Goal: Task Accomplishment & Management: Manage account settings

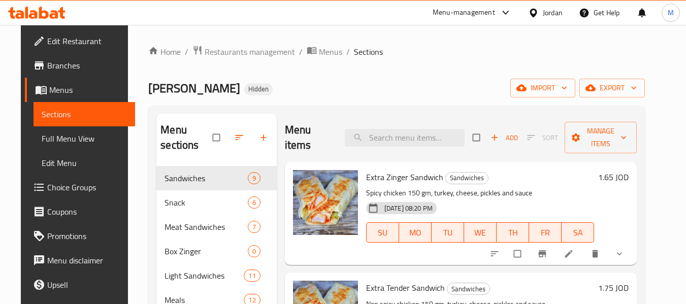
click at [527, 54] on ol "Home / Restaurants management / Menus / Sections" at bounding box center [396, 51] width 497 height 13
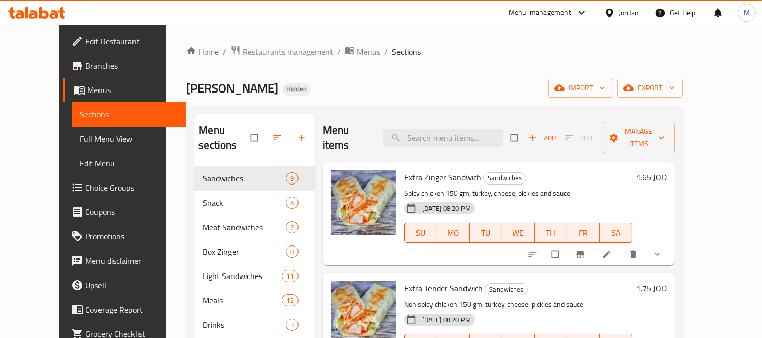
click at [621, 13] on div "Jordan" at bounding box center [629, 12] width 20 height 11
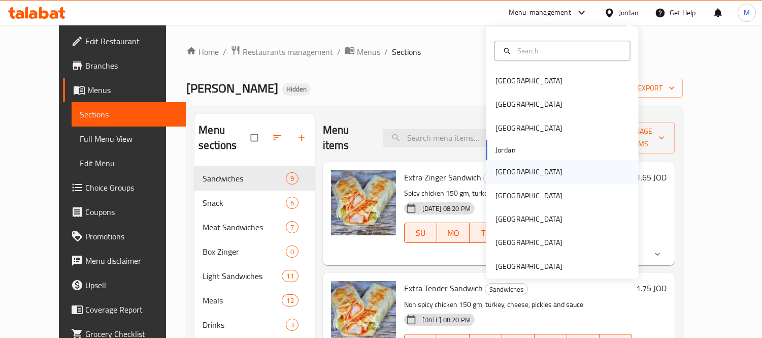
click at [515, 172] on div "[GEOGRAPHIC_DATA]" at bounding box center [529, 171] width 83 height 23
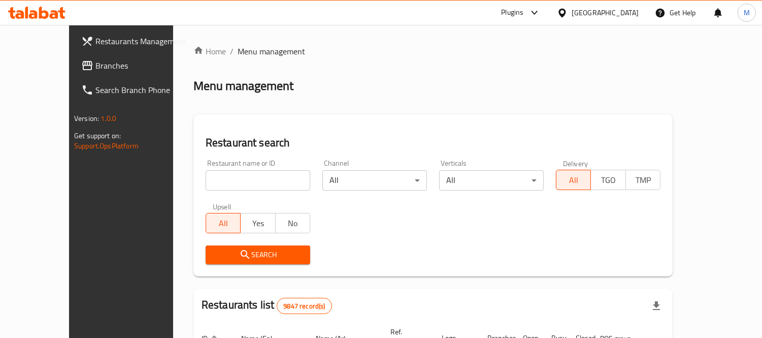
click at [95, 62] on span "Branches" at bounding box center [141, 65] width 93 height 12
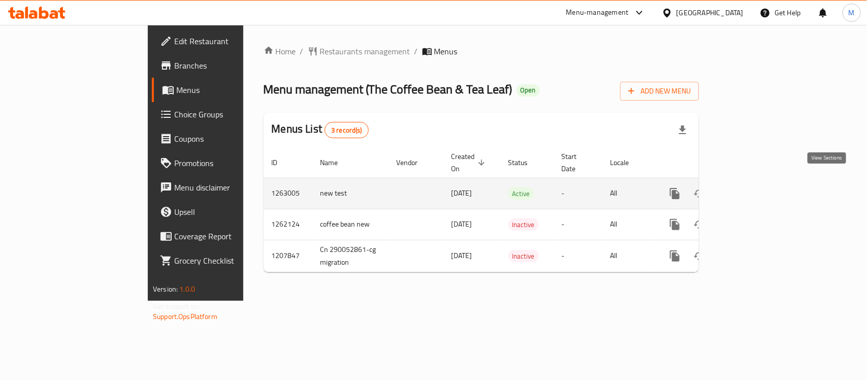
click at [754, 187] on icon "enhanced table" at bounding box center [748, 193] width 12 height 12
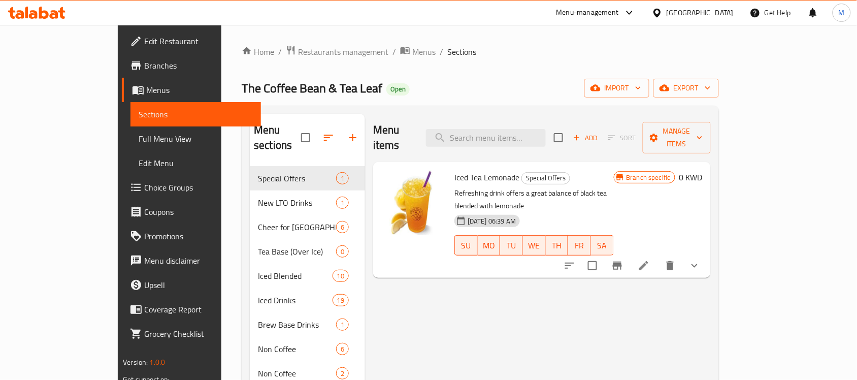
click at [643, 84] on icon "button" at bounding box center [638, 88] width 10 height 10
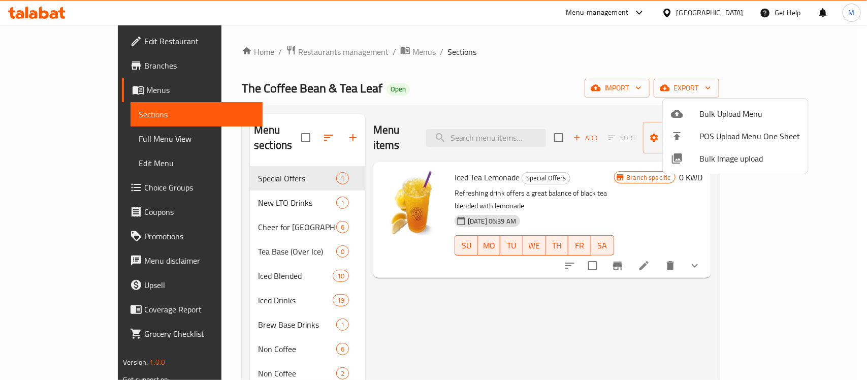
click at [599, 62] on div at bounding box center [433, 190] width 867 height 380
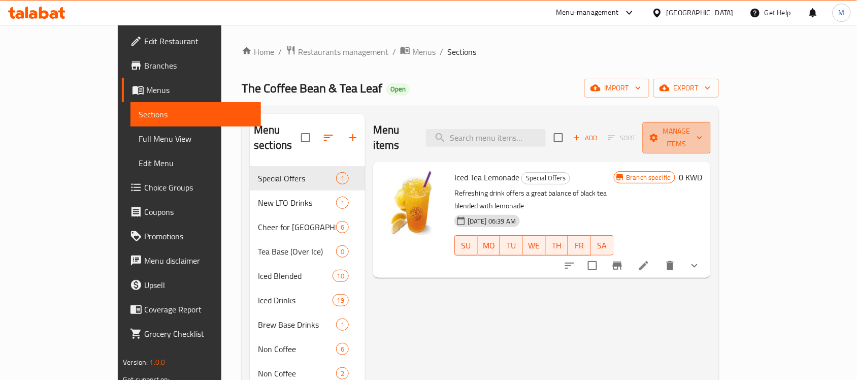
click at [711, 122] on button "Manage items" at bounding box center [677, 137] width 68 height 31
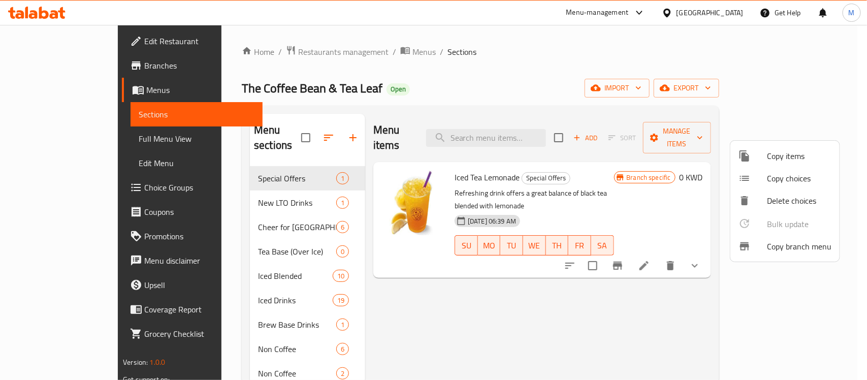
click at [789, 240] on span "Copy branch menu" at bounding box center [799, 246] width 64 height 12
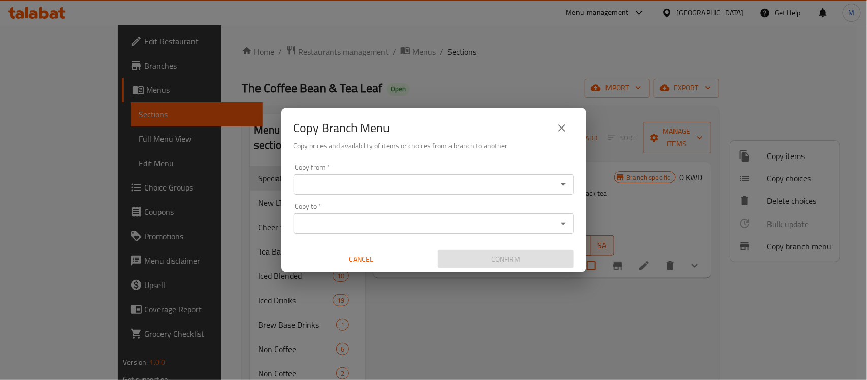
click at [516, 188] on input "Copy from   *" at bounding box center [425, 184] width 257 height 14
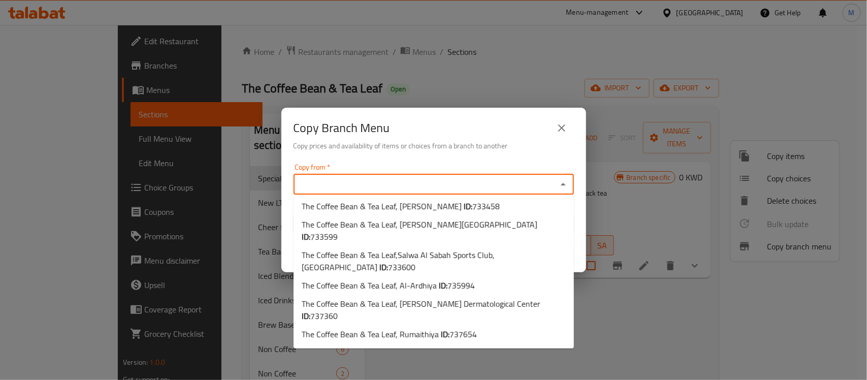
scroll to position [1713, 0]
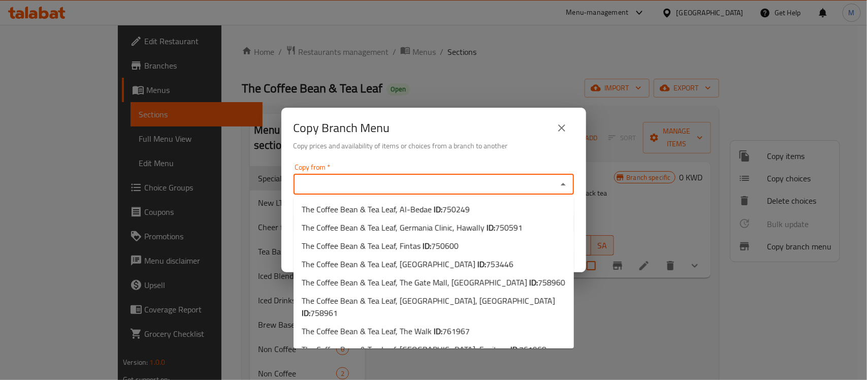
type input "The Coffee Bean & Tea Leaf, Jahra - Jahra Area"
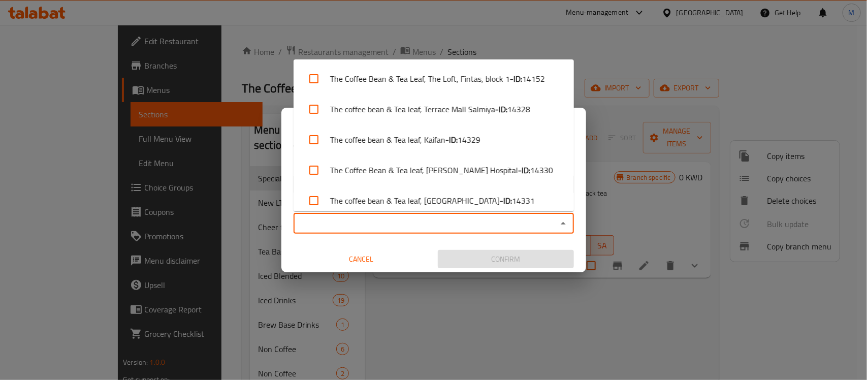
click at [505, 226] on input "Copy to   *" at bounding box center [425, 223] width 257 height 14
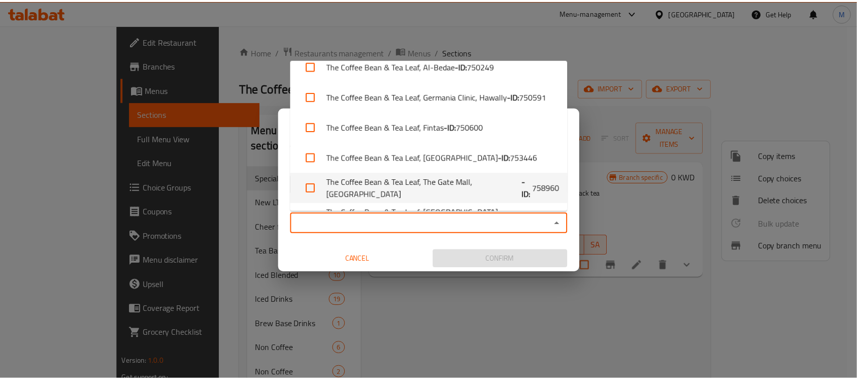
scroll to position [2870, 0]
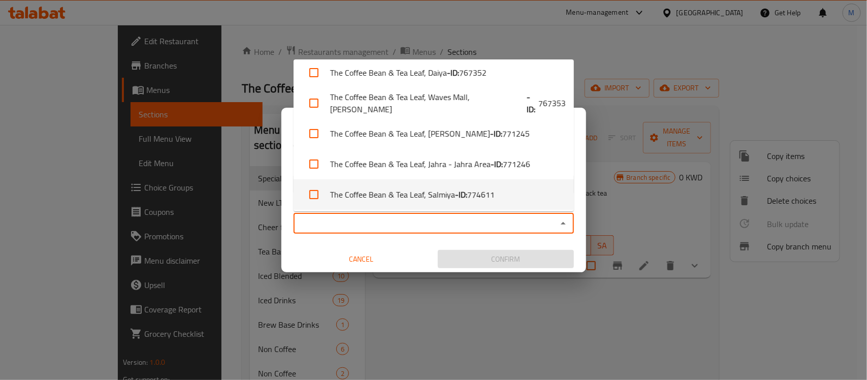
click at [468, 189] on span "774611" at bounding box center [480, 194] width 27 height 12
checkbox input "true"
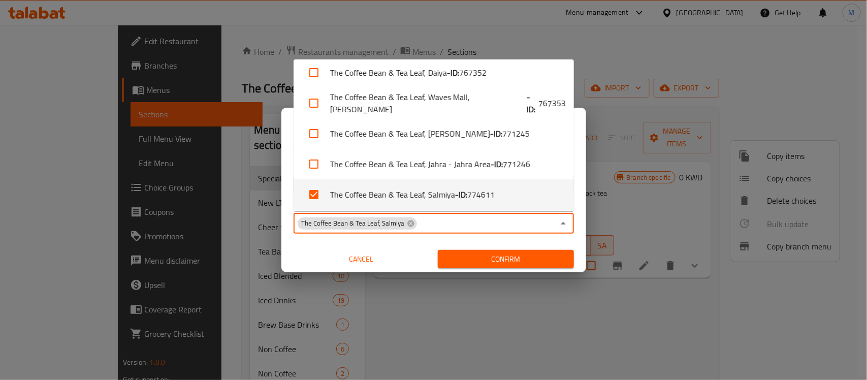
click at [428, 237] on div "Copy from   * The Coffee Bean & Tea Leaf, Jahra - Jahra Area Copy from * Copy t…" at bounding box center [433, 215] width 305 height 113
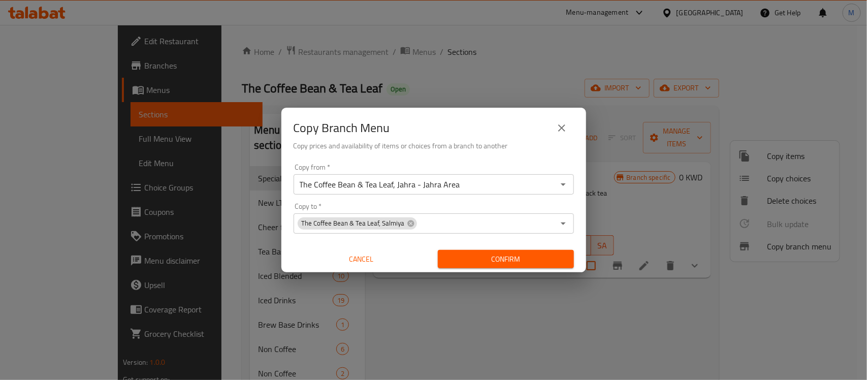
click at [468, 254] on span "Confirm" at bounding box center [506, 259] width 120 height 13
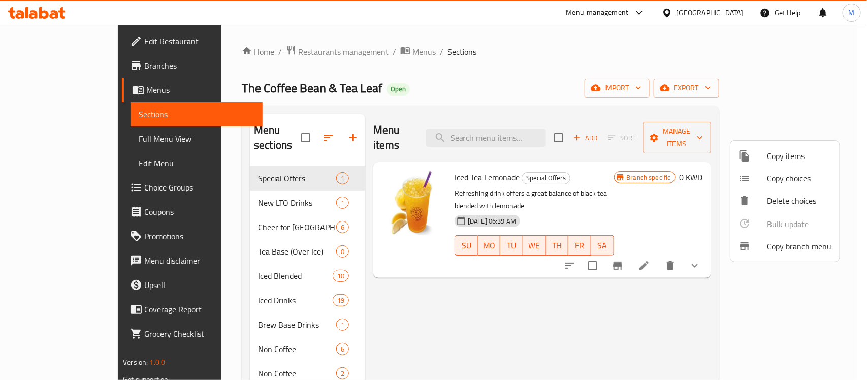
click at [734, 11] on div at bounding box center [433, 190] width 867 height 380
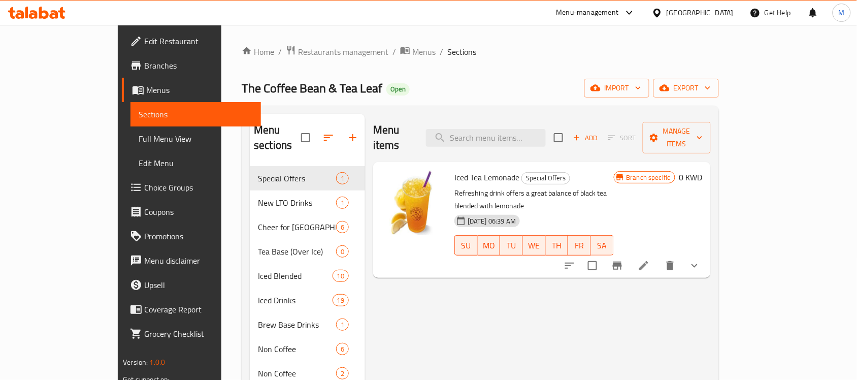
click at [724, 11] on div "[GEOGRAPHIC_DATA]" at bounding box center [700, 12] width 67 height 11
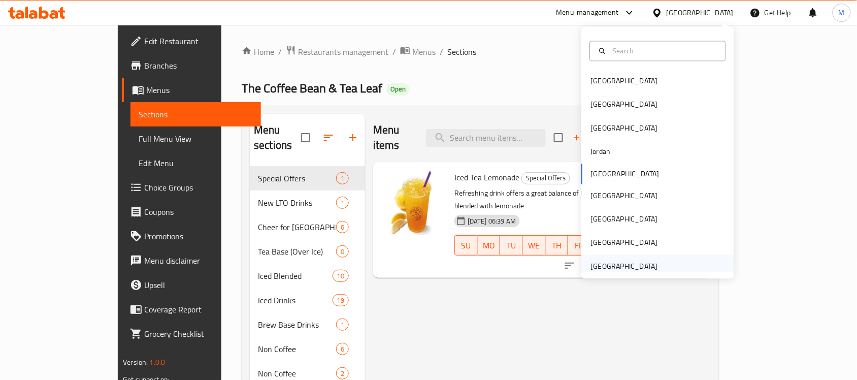
click at [653, 263] on div "[GEOGRAPHIC_DATA]" at bounding box center [624, 265] width 83 height 23
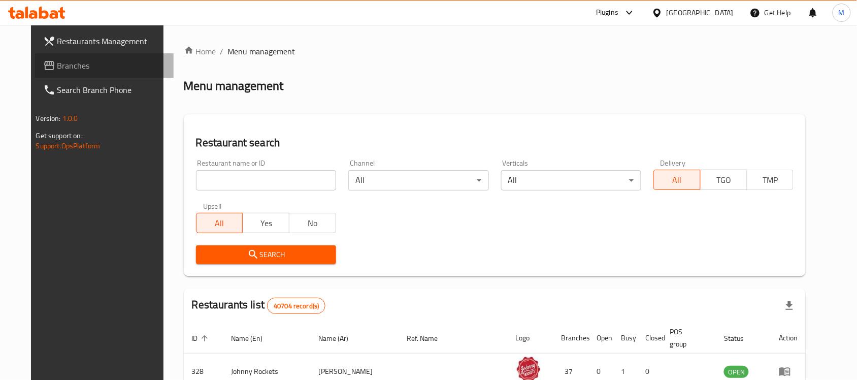
click at [103, 60] on span "Branches" at bounding box center [111, 65] width 109 height 12
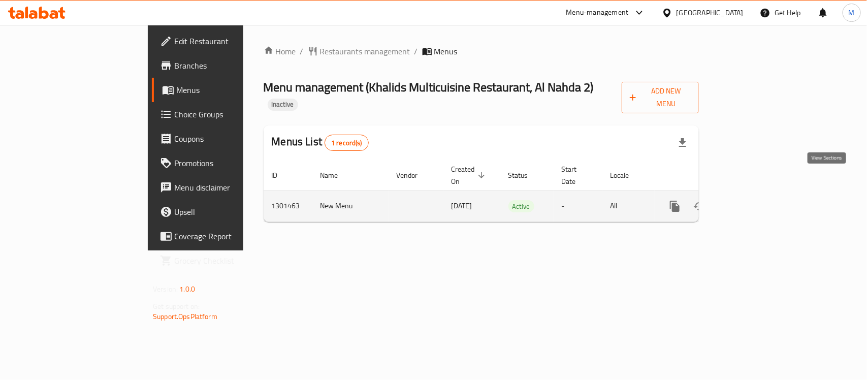
click at [753, 202] on icon "enhanced table" at bounding box center [747, 206] width 9 height 9
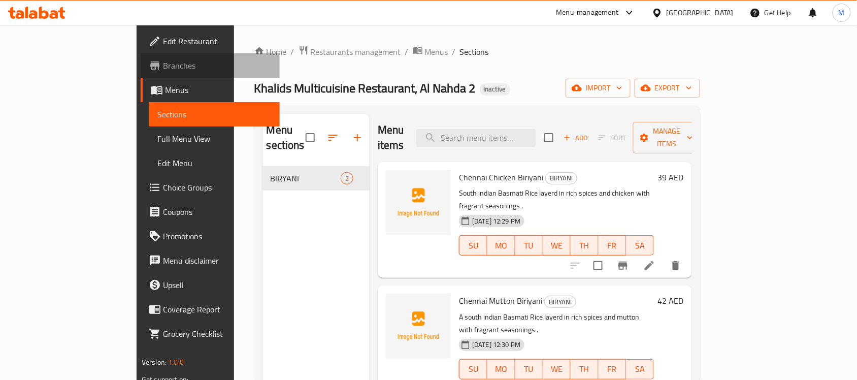
click at [163, 67] on span "Branches" at bounding box center [217, 65] width 109 height 12
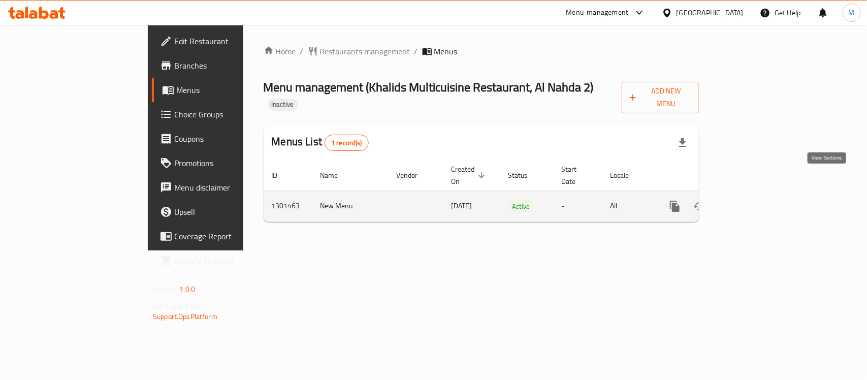
click at [754, 200] on icon "enhanced table" at bounding box center [748, 206] width 12 height 12
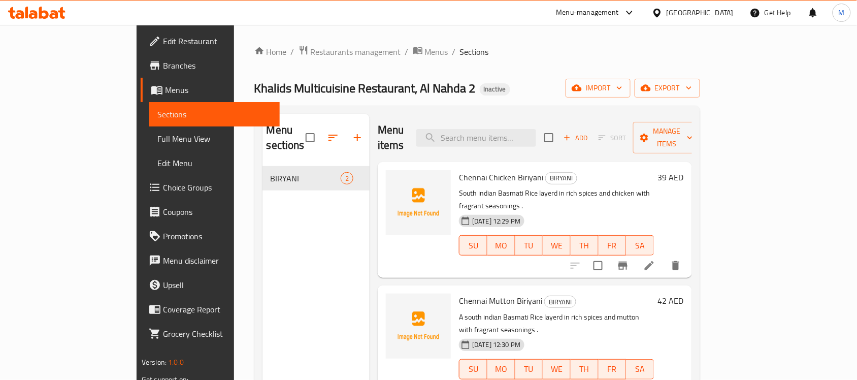
click at [656, 260] on icon at bounding box center [649, 266] width 12 height 12
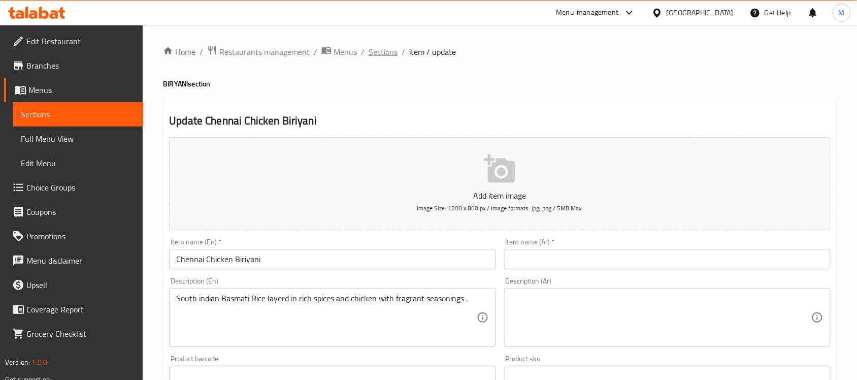
click at [386, 56] on span "Sections" at bounding box center [383, 52] width 29 height 12
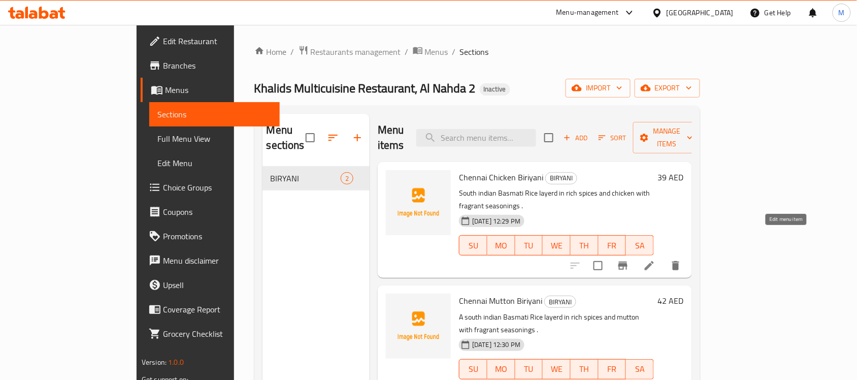
click at [654, 261] on icon at bounding box center [649, 265] width 9 height 9
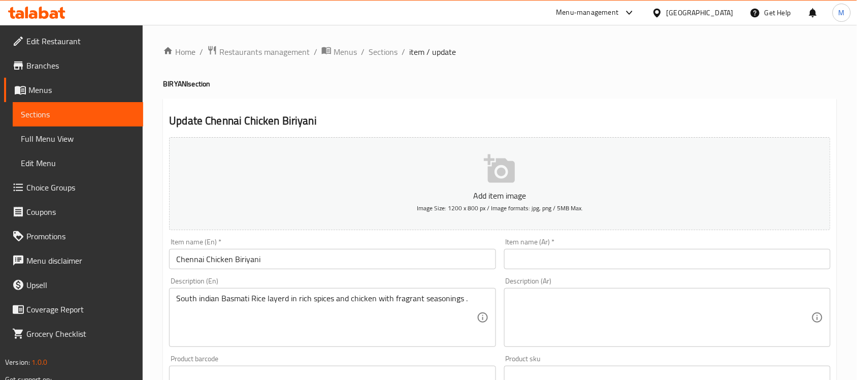
click at [280, 257] on input "Chennai Chicken Biriyani" at bounding box center [332, 259] width 327 height 20
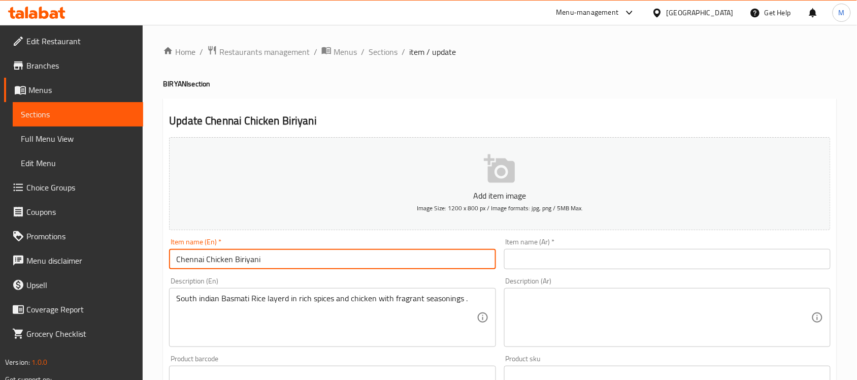
click at [244, 259] on input "Chennai Chicken Biriyani" at bounding box center [332, 259] width 327 height 20
type input "Chennai Chicken Biryani"
click at [533, 252] on input "text" at bounding box center [667, 259] width 327 height 20
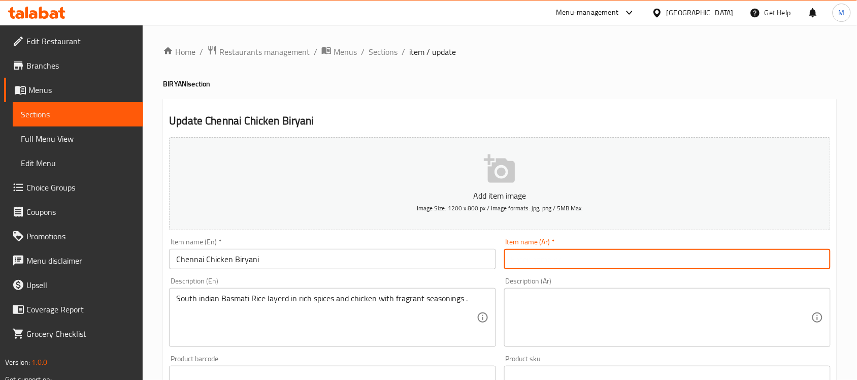
paste input "برياني دجاج تشيناي"
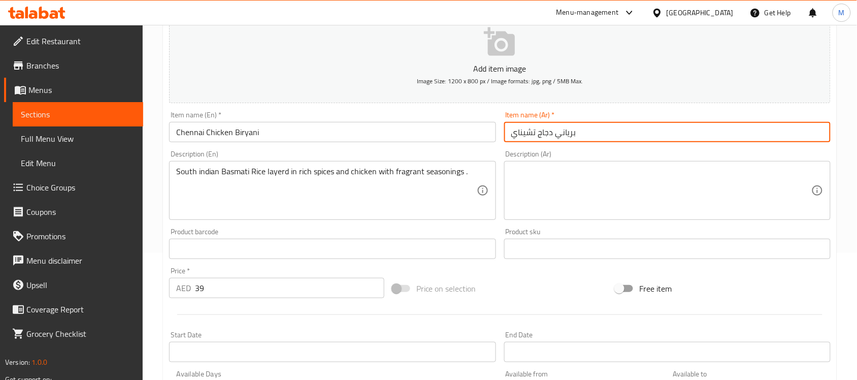
type input "برياني دجاج تشيناي"
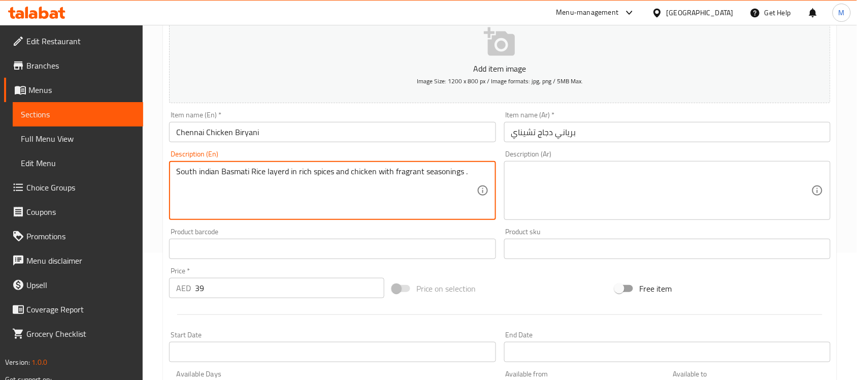
click at [574, 188] on textarea at bounding box center [661, 191] width 300 height 48
paste textarea "أرز بسمتي جنوب الهند مغطى بالبهارات الغنية والدجاج مع التوابل العطرية."
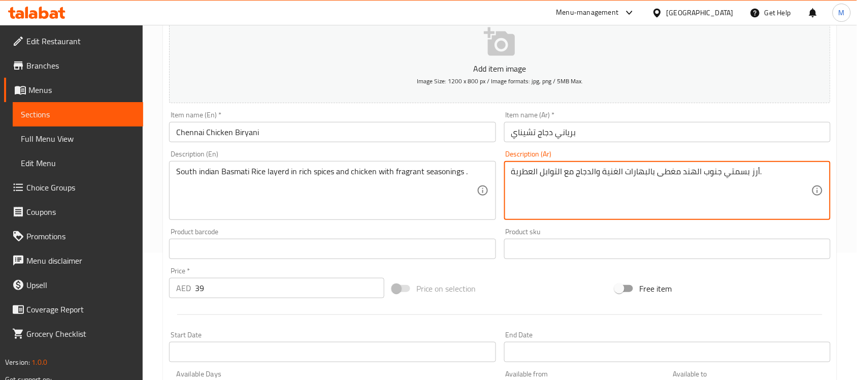
click at [719, 170] on textarea "أرز بسمتي جنوب الهند مغطى بالبهارات الغنية والدجاج مع التوابل العطرية." at bounding box center [661, 191] width 300 height 48
click at [672, 172] on textarea "أرز بسمتي من جنوب الهند مغطى بالبهارات الغنية والدجاج مع التوابل العطرية." at bounding box center [661, 191] width 300 height 48
type textarea "أرز بسمتي من جنوب الهند متعدد الطبقات في التوابل الغنية ودجاج مع توابل عطرية."
click at [432, 167] on textarea "South indian Basmati Rice layerd in rich spices and chicken with fragrant seaso…" at bounding box center [326, 191] width 300 height 48
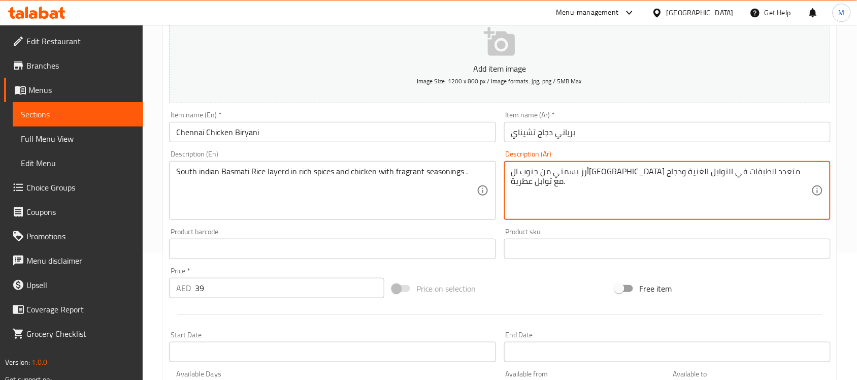
click at [371, 138] on input "Chennai Chicken Biryani" at bounding box center [332, 132] width 327 height 20
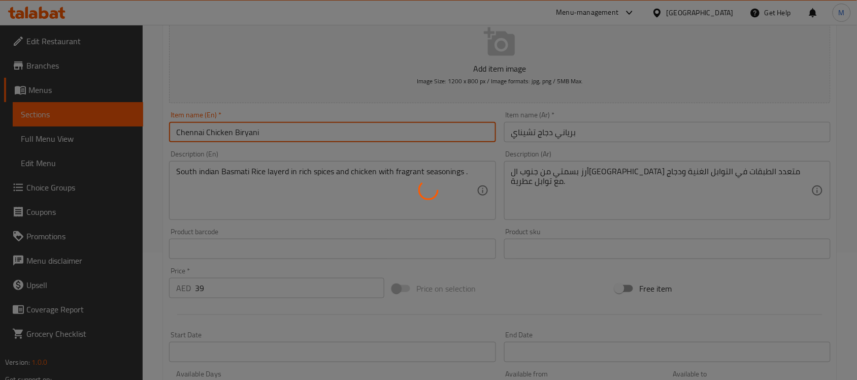
scroll to position [0, 0]
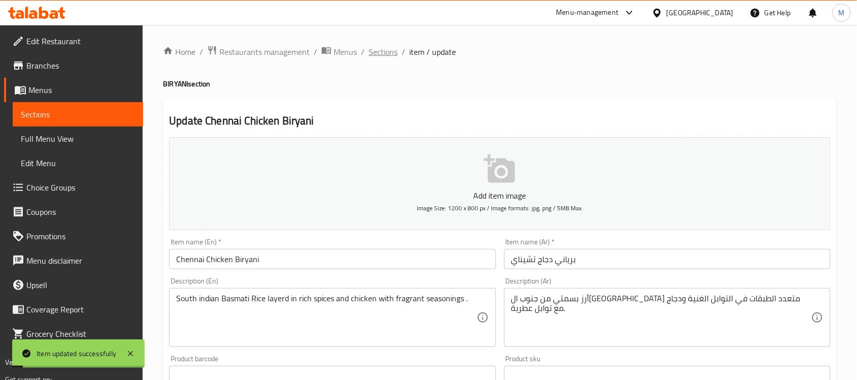
click at [391, 52] on span "Sections" at bounding box center [383, 52] width 29 height 12
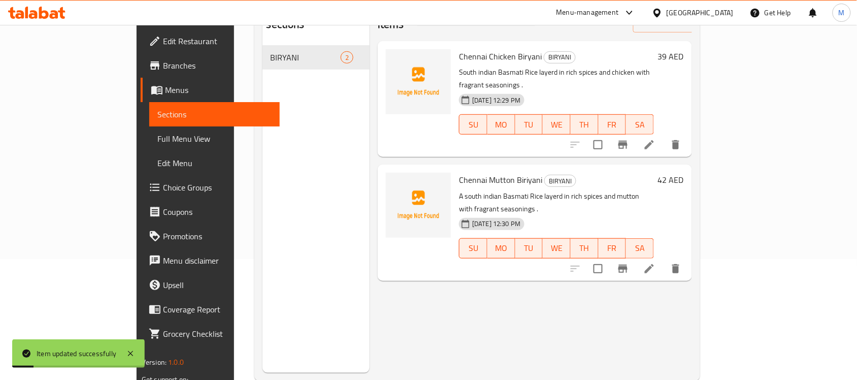
scroll to position [127, 0]
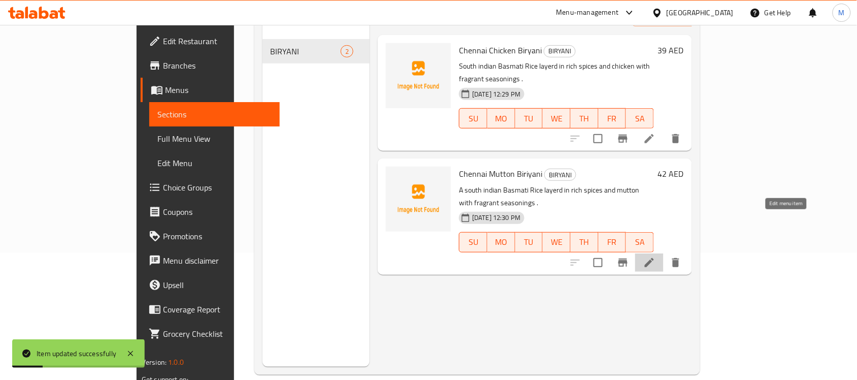
click at [654, 258] on icon at bounding box center [649, 262] width 9 height 9
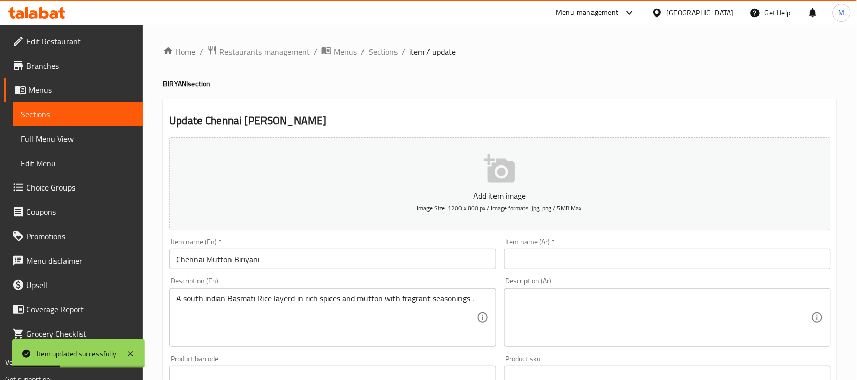
click at [244, 258] on input "Chennai Mutton Biriyani" at bounding box center [332, 259] width 327 height 20
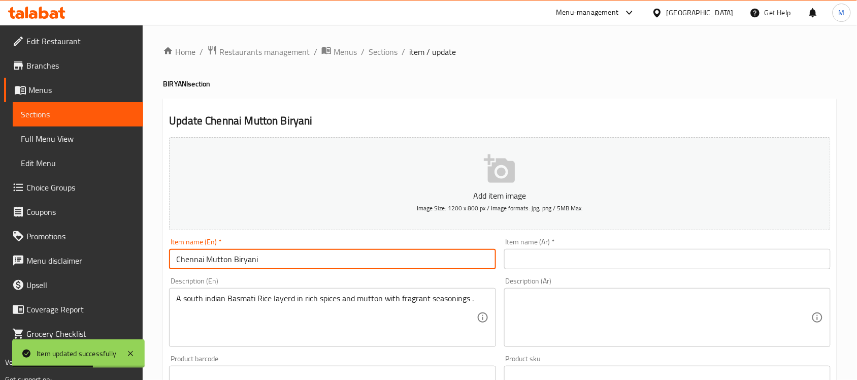
type input "Chennai Mutton Biryani"
click at [547, 266] on input "text" at bounding box center [667, 259] width 327 height 20
paste input "تشيناي لحم ضأن برياني"
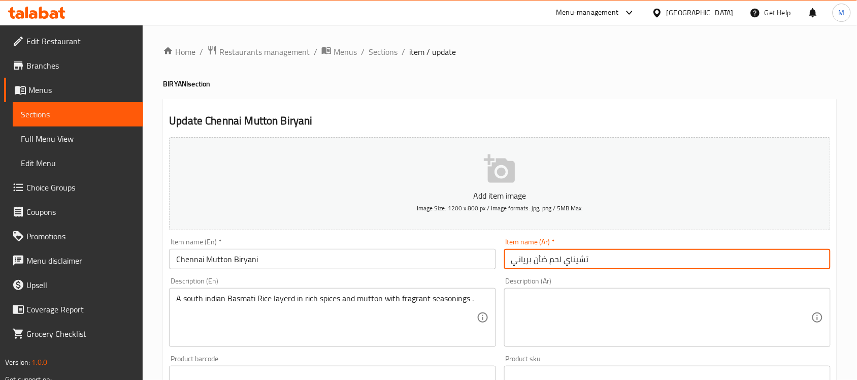
click at [522, 260] on input "تشيناي لحم ضأن برياني" at bounding box center [667, 259] width 327 height 20
click at [510, 262] on input "تشيناي لحم ضأن" at bounding box center [667, 259] width 327 height 20
paste input "برياني"
click at [555, 261] on input "برياني تشيناي لحم ضأن" at bounding box center [667, 259] width 327 height 20
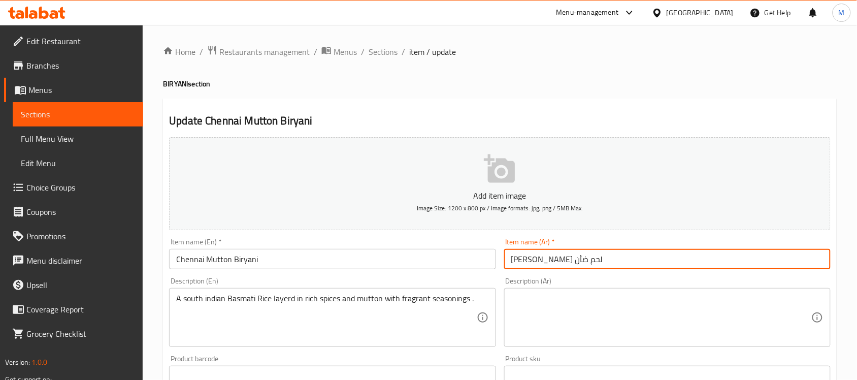
click at [555, 261] on input "برياني تشيناي لحم ضأن" at bounding box center [667, 259] width 327 height 20
click at [570, 263] on input "برياني لحم ضأن" at bounding box center [667, 259] width 327 height 20
paste input "تشيناي"
type input "برياني لحم ضأن تشيناي"
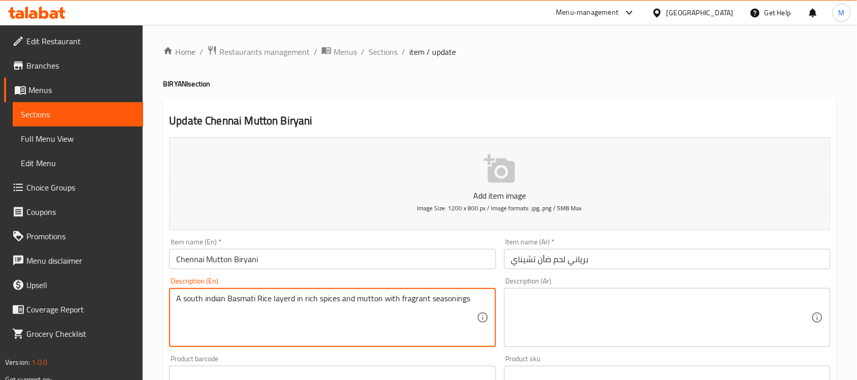
type textarea "A south indian Basmati Rice layerd in rich spices and mutton with fragrant seas…"
click at [601, 298] on textarea at bounding box center [661, 318] width 300 height 48
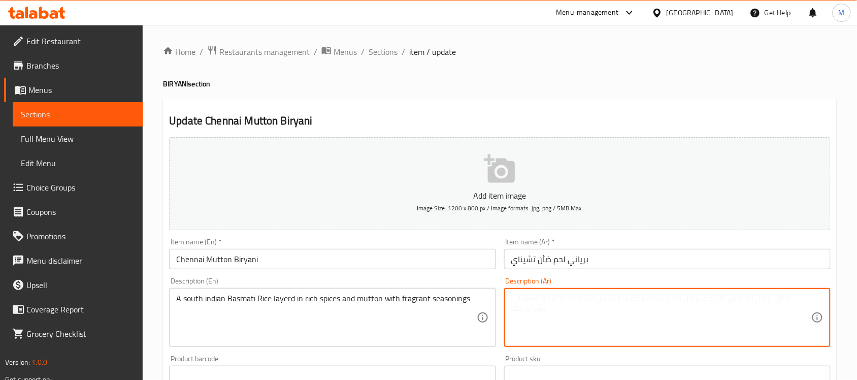
paste textarea "أرز بسمتي من جنوب الهند مغطى بالتوابل الغنية ولحم الضأن مع التوابل العطرية"
click at [674, 300] on textarea "أرز بسمتي من جنوب الهند مغطى بالتوابل الغنية ولحم الضأن مع التوابل العطرية" at bounding box center [661, 318] width 300 height 48
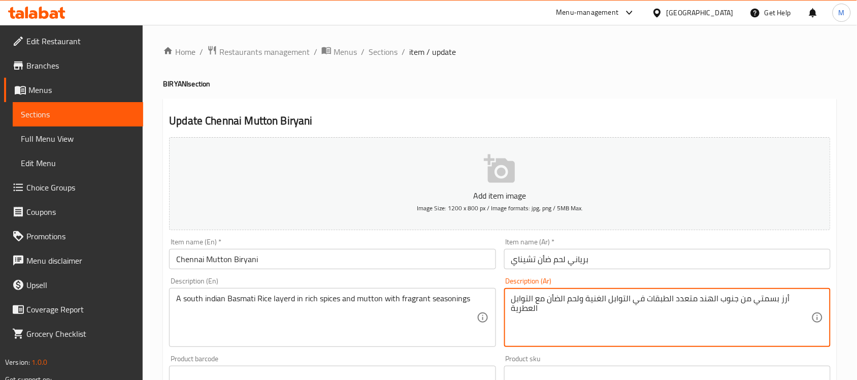
click at [560, 299] on textarea "أرز بسمتي من جنوب الهند متعدد الطبقات في التوابل الغنية ولحم الضأن مع التوابل ا…" at bounding box center [661, 318] width 300 height 48
type textarea "أرز بسمتي من جنوب الهند متعدد الطبقات في التوابل الغنية ولحم ضأن مع توابل عطرية"
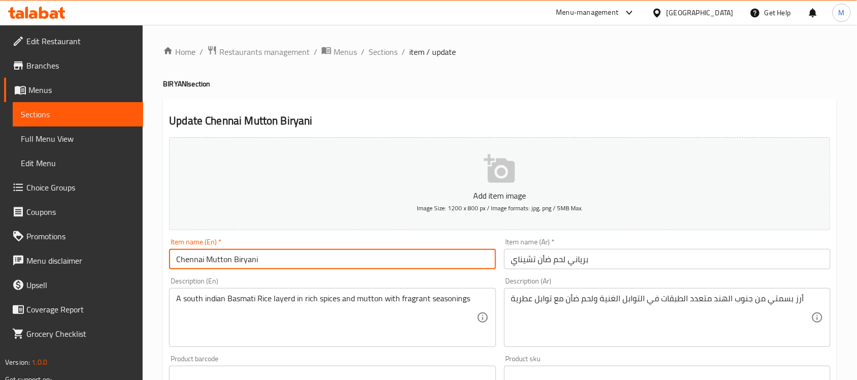
click at [463, 254] on input "Chennai Mutton Biryani" at bounding box center [332, 259] width 327 height 20
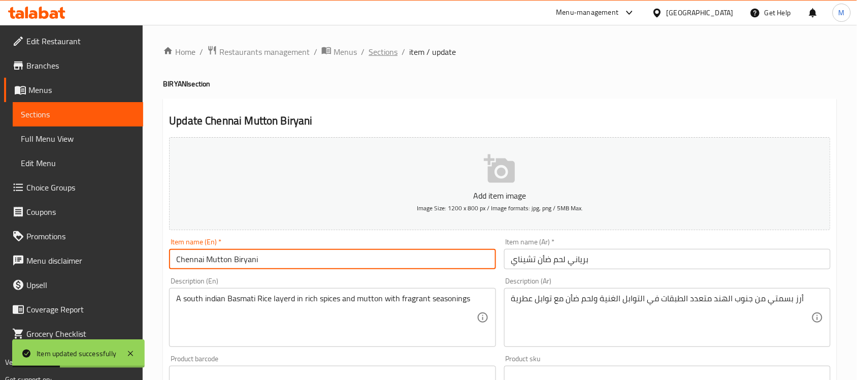
click at [387, 50] on span "Sections" at bounding box center [383, 52] width 29 height 12
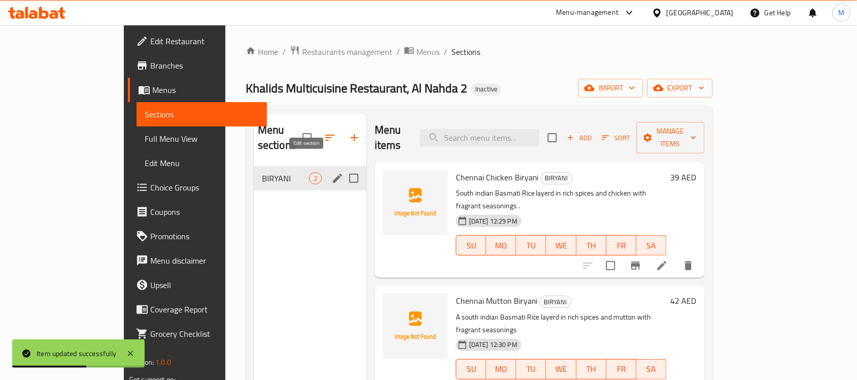
click at [333, 174] on icon "edit" at bounding box center [337, 178] width 9 height 9
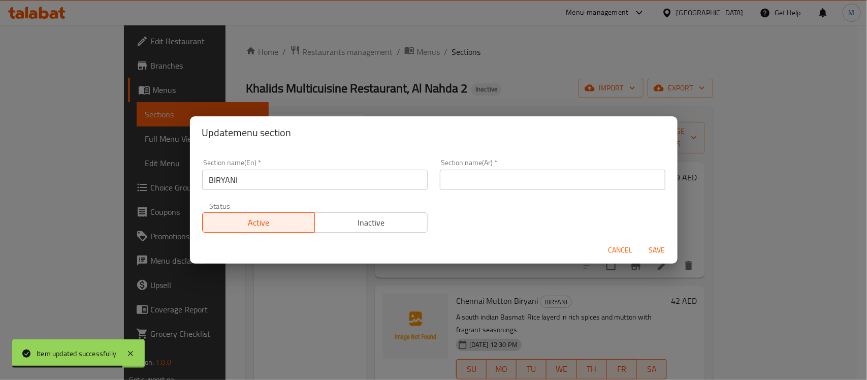
click at [457, 186] on input "text" at bounding box center [552, 180] width 225 height 20
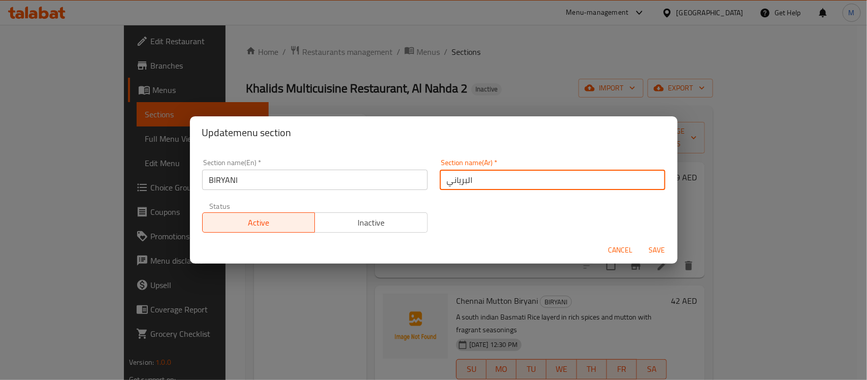
type input "البرياني"
click at [658, 244] on span "Save" at bounding box center [657, 250] width 24 height 13
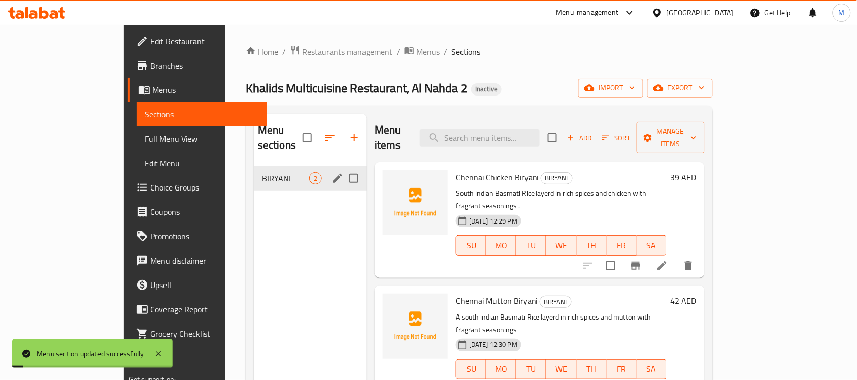
click at [553, 59] on div "Home / Restaurants management / Menus / Sections Khalids Multicuisine Restauran…" at bounding box center [479, 273] width 467 height 457
click at [145, 135] on span "Full Menu View" at bounding box center [202, 139] width 114 height 12
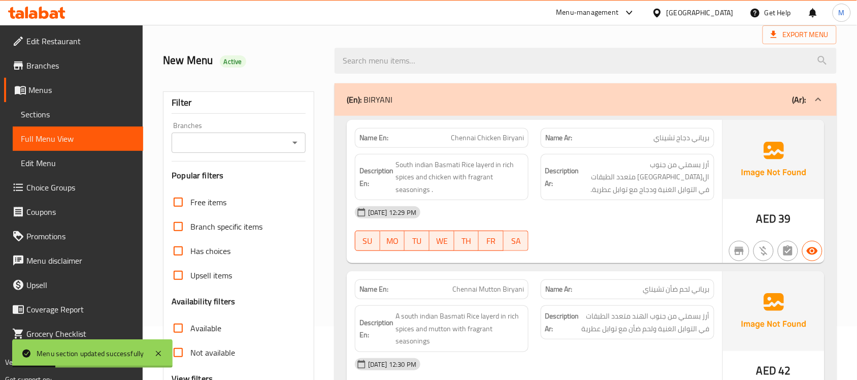
scroll to position [127, 0]
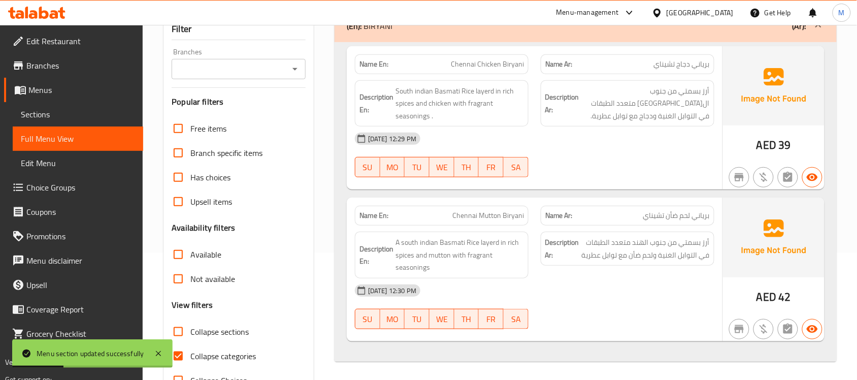
click at [214, 358] on span "Collapse categories" at bounding box center [223, 356] width 66 height 12
click at [190, 358] on input "Collapse categories" at bounding box center [178, 356] width 24 height 24
checkbox input "false"
click at [341, 228] on div "Name En: Chennai Chicken Biryani Name Ar: برياني دجاج تشيناي Description En: So…" at bounding box center [586, 201] width 502 height 319
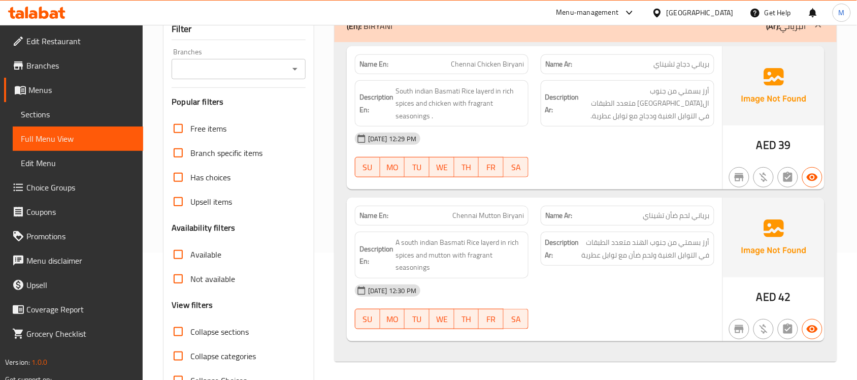
click at [70, 65] on span "Branches" at bounding box center [80, 65] width 109 height 12
